Goal: Task Accomplishment & Management: Manage account settings

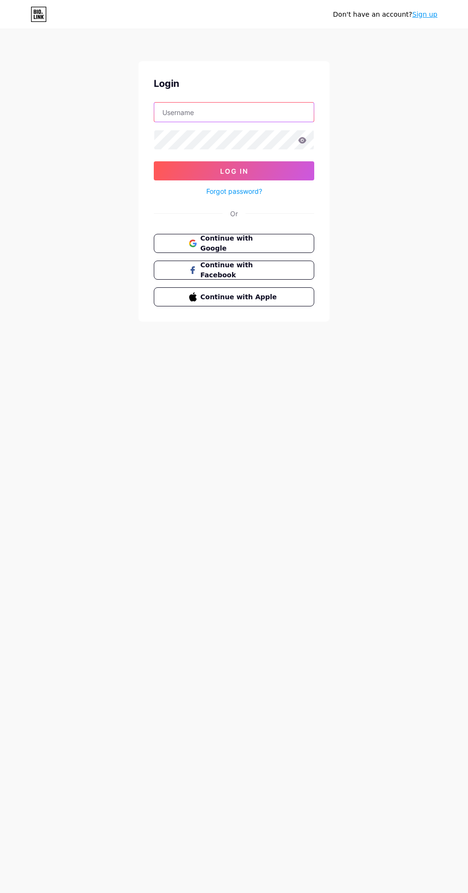
click at [212, 114] on input "text" at bounding box center [233, 112] width 159 height 19
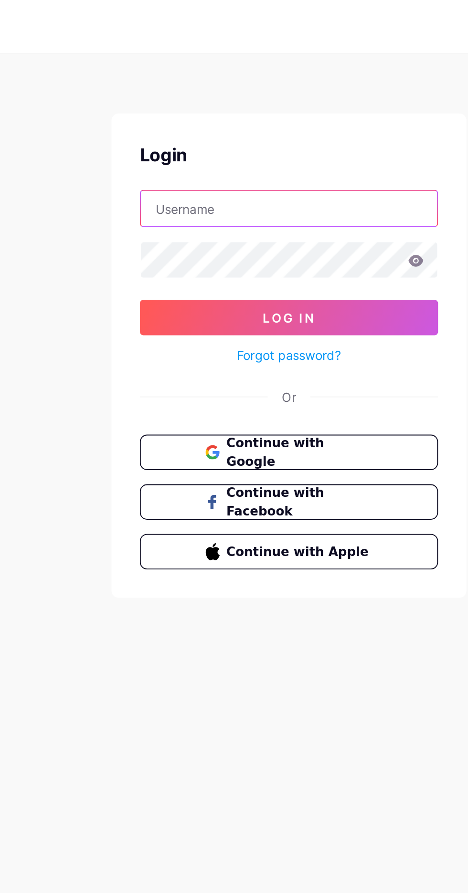
type input "niranjankumarmaraiya@gmail.com"
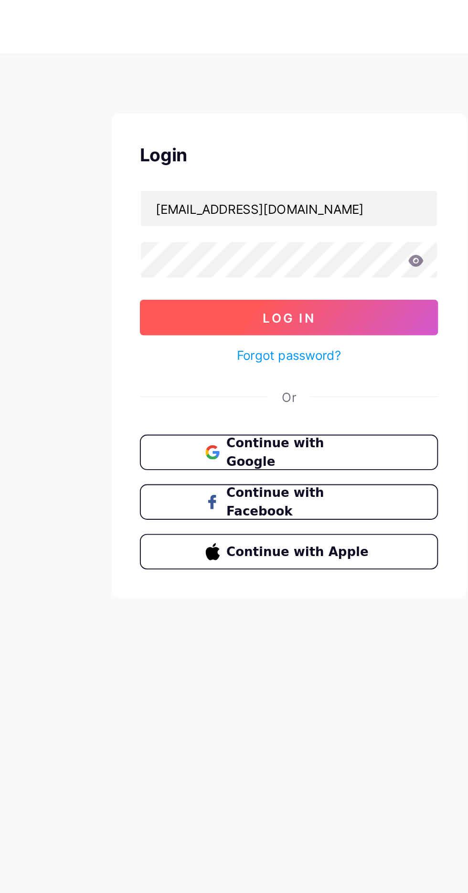
click at [275, 171] on button "Log In" at bounding box center [234, 170] width 160 height 19
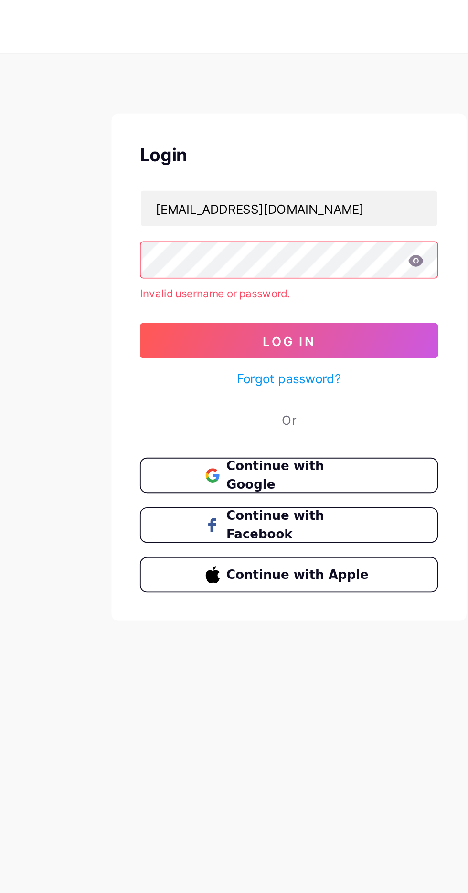
click at [255, 205] on link "Forgot password?" at bounding box center [234, 204] width 56 height 10
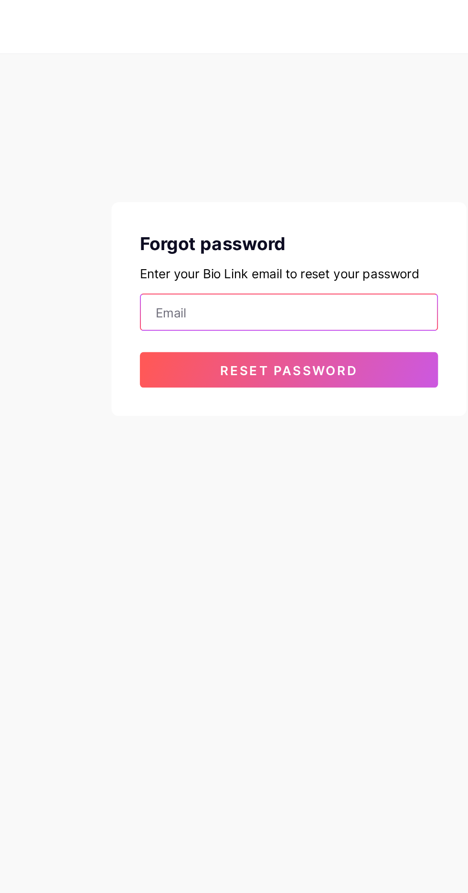
click at [183, 166] on input "email" at bounding box center [233, 167] width 159 height 19
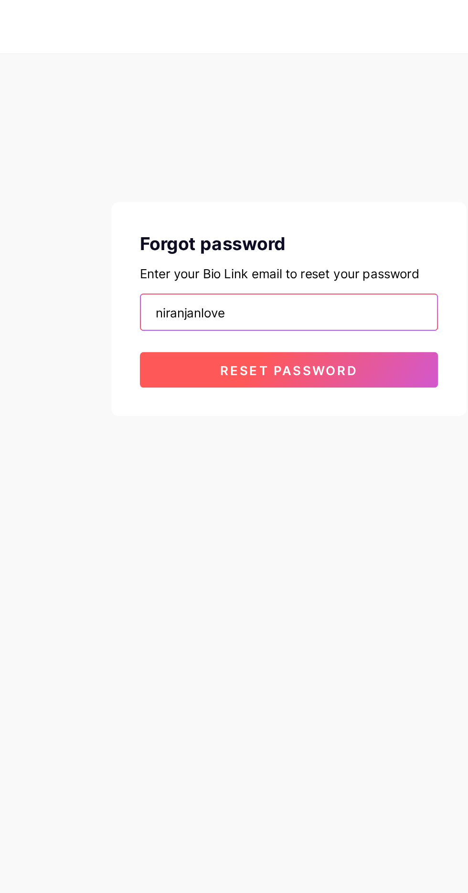
type input "niranjanlove"
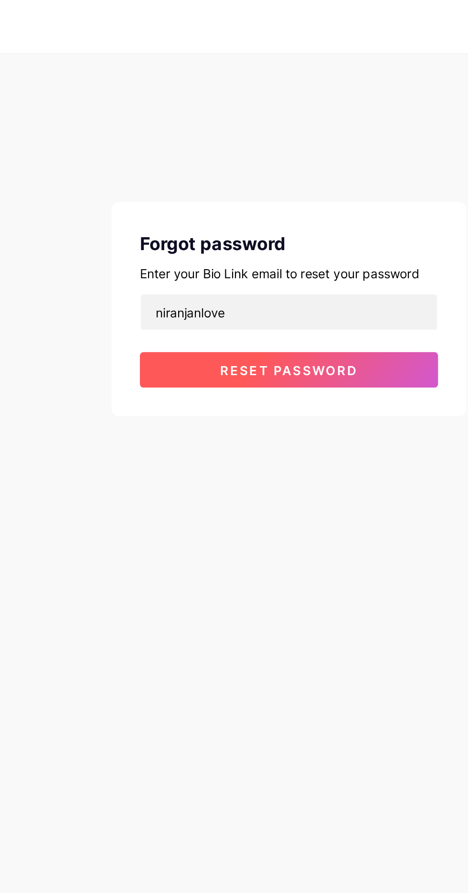
click at [276, 198] on button "Reset password" at bounding box center [234, 198] width 160 height 19
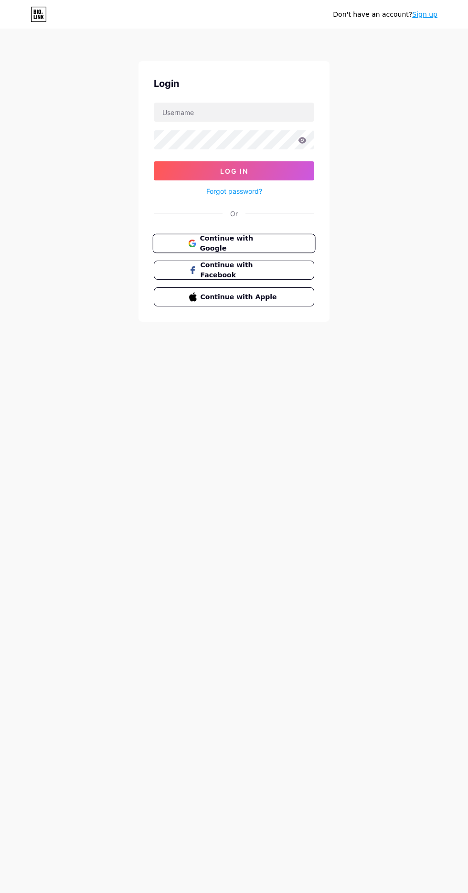
click at [256, 244] on span "Continue with Google" at bounding box center [240, 243] width 80 height 21
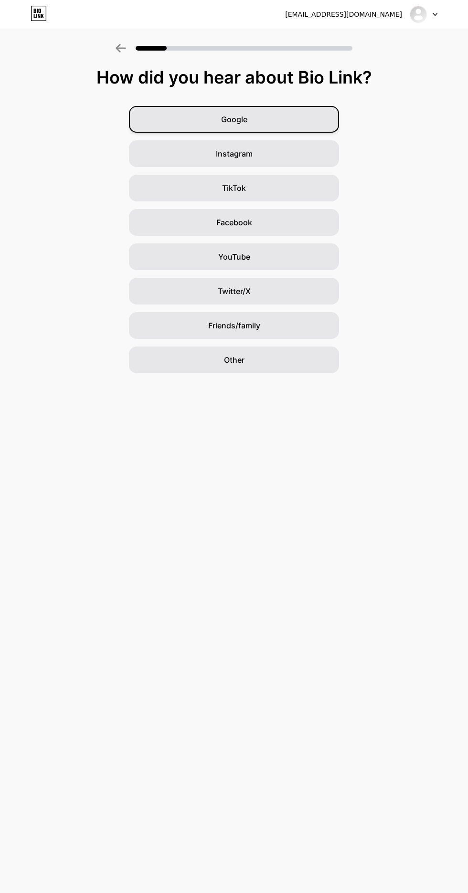
click at [286, 128] on div "Google" at bounding box center [234, 119] width 210 height 27
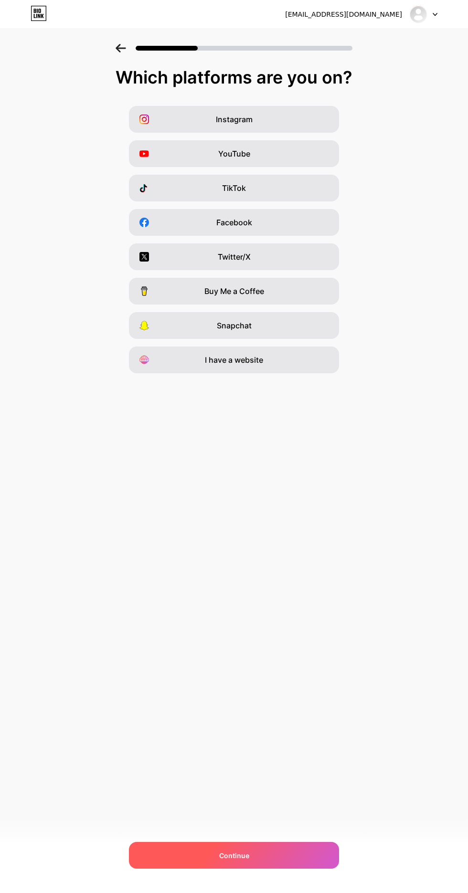
click at [258, 846] on div "Continue" at bounding box center [234, 855] width 210 height 27
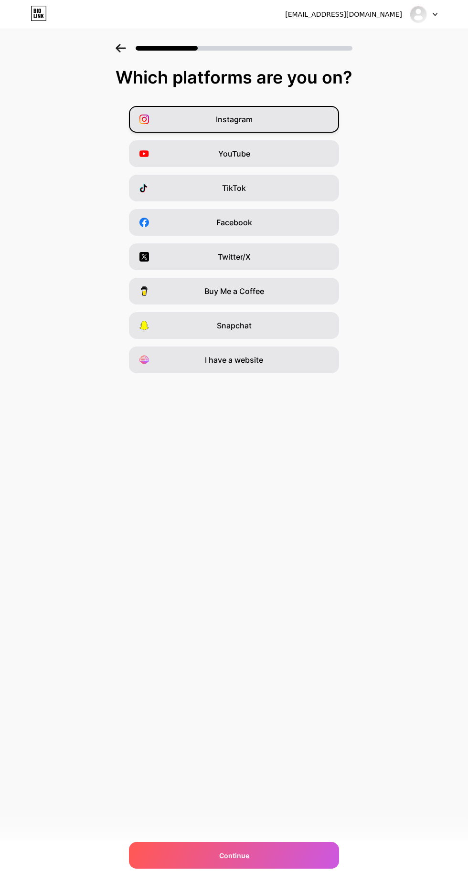
click at [296, 123] on div "Instagram" at bounding box center [234, 119] width 210 height 27
click at [324, 119] on icon at bounding box center [323, 119] width 9 height 9
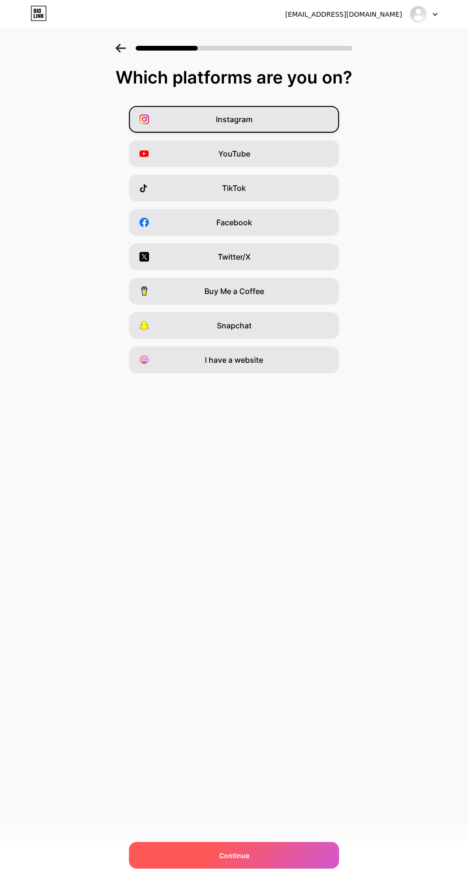
click at [233, 857] on span "Continue" at bounding box center [234, 856] width 30 height 10
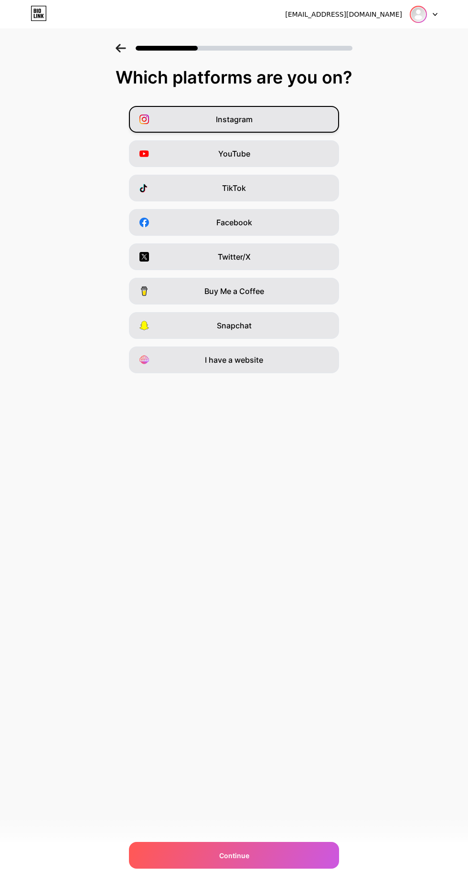
click at [418, 20] on img at bounding box center [418, 14] width 15 height 15
click at [397, 49] on li "Logout" at bounding box center [377, 39] width 118 height 26
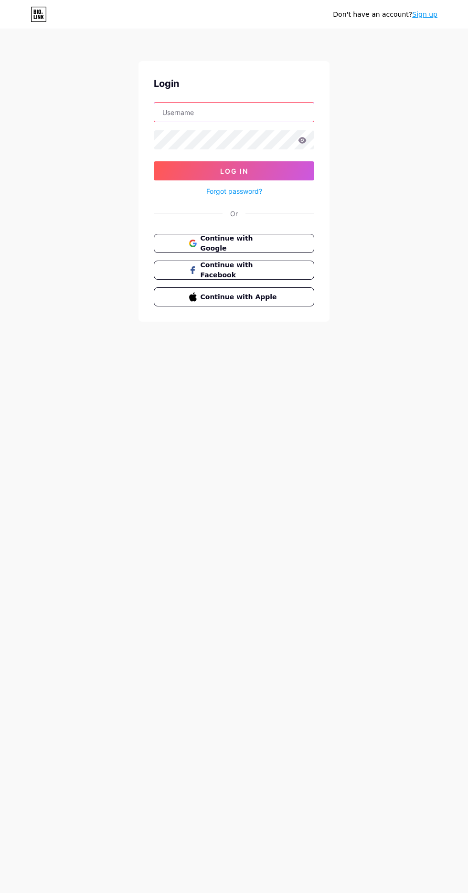
click at [245, 113] on input "text" at bounding box center [233, 112] width 159 height 19
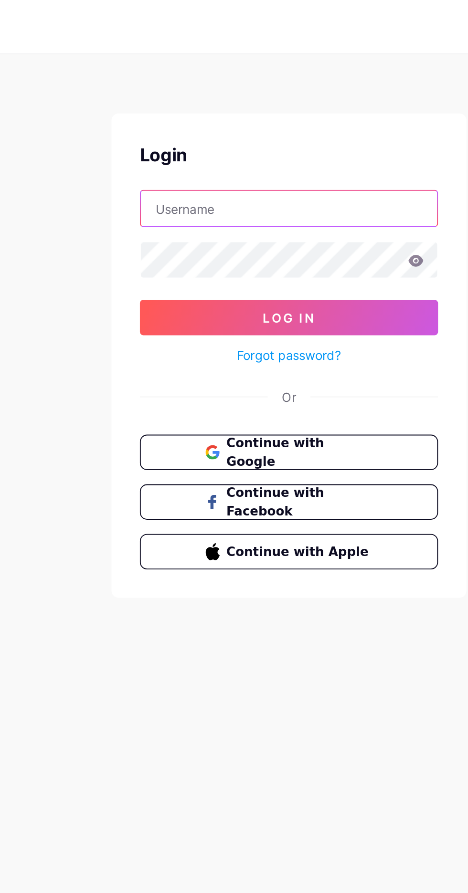
type input "[EMAIL_ADDRESS][DOMAIN_NAME]"
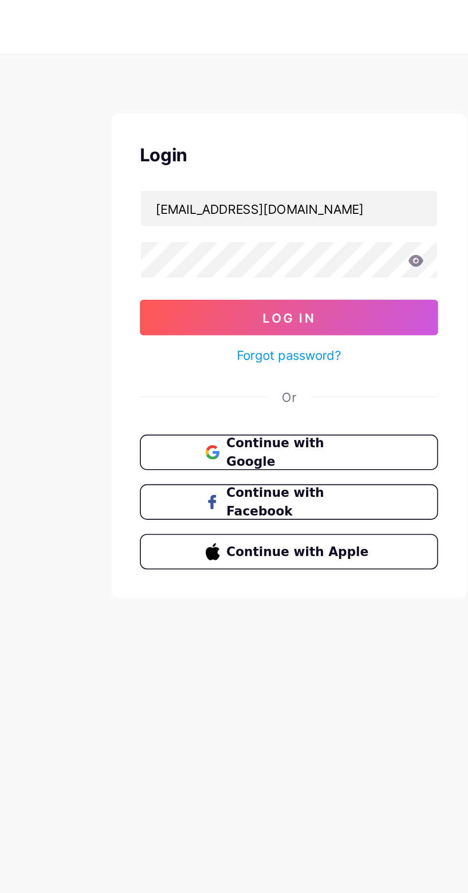
click at [299, 140] on icon at bounding box center [302, 140] width 8 height 6
click at [306, 142] on icon at bounding box center [302, 140] width 9 height 7
click at [302, 140] on icon at bounding box center [302, 140] width 8 height 6
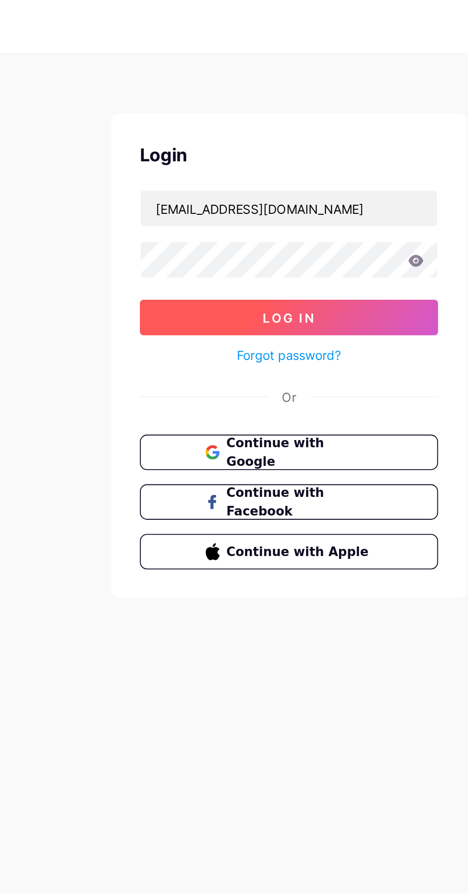
click at [269, 168] on button "Log In" at bounding box center [234, 170] width 160 height 19
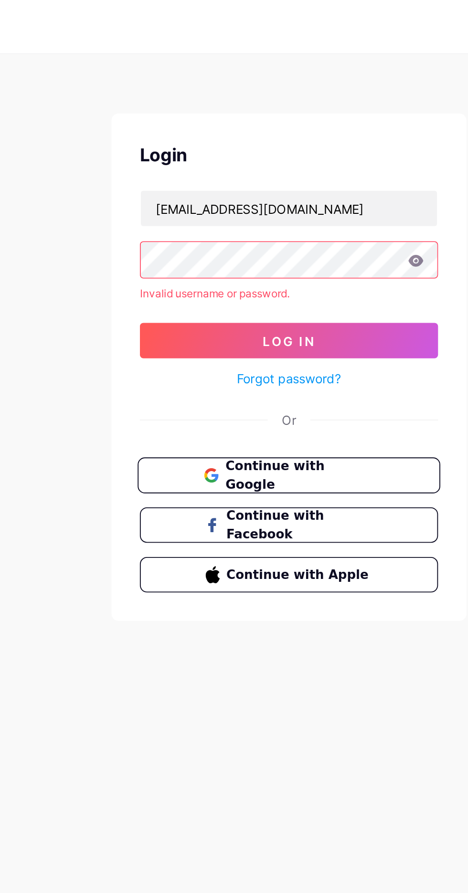
click at [264, 256] on span "Continue with Google" at bounding box center [240, 256] width 80 height 21
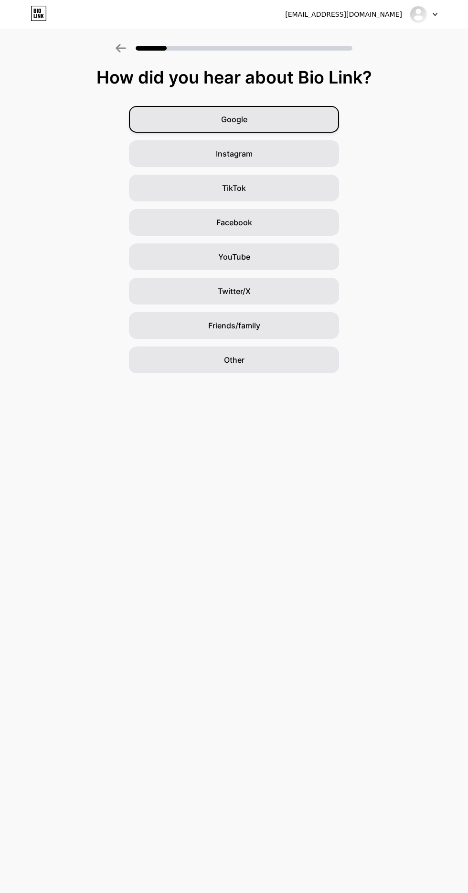
click at [310, 118] on div "Google" at bounding box center [234, 119] width 210 height 27
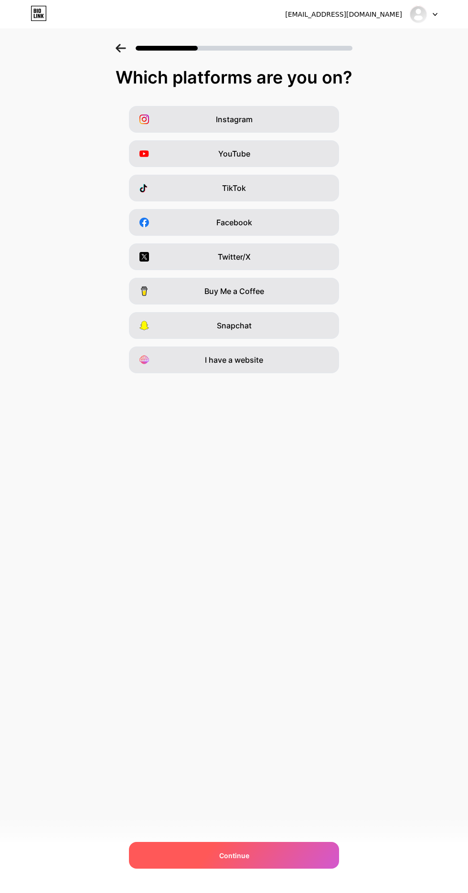
click at [272, 848] on div "Continue" at bounding box center [234, 855] width 210 height 27
click at [254, 853] on div "Continue" at bounding box center [234, 855] width 210 height 27
click at [262, 843] on div "Continue" at bounding box center [234, 855] width 210 height 27
